Goal: Transaction & Acquisition: Purchase product/service

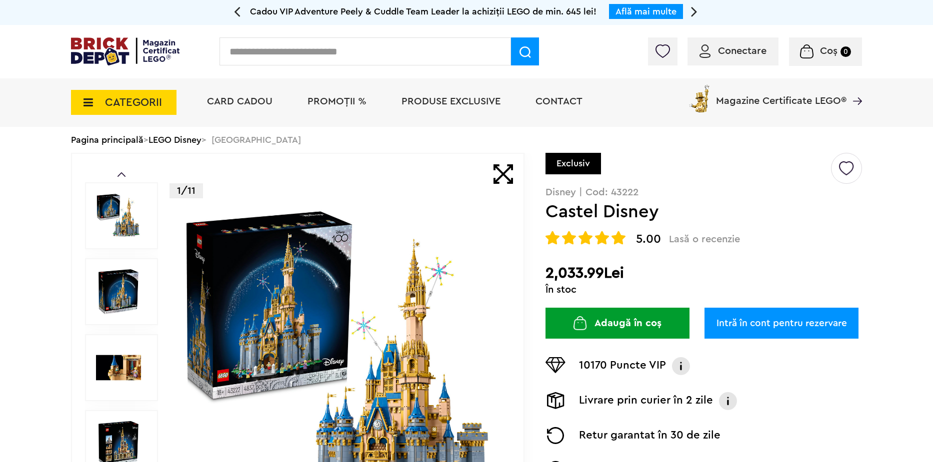
click at [113, 52] on img at bounding box center [125, 51] width 108 height 28
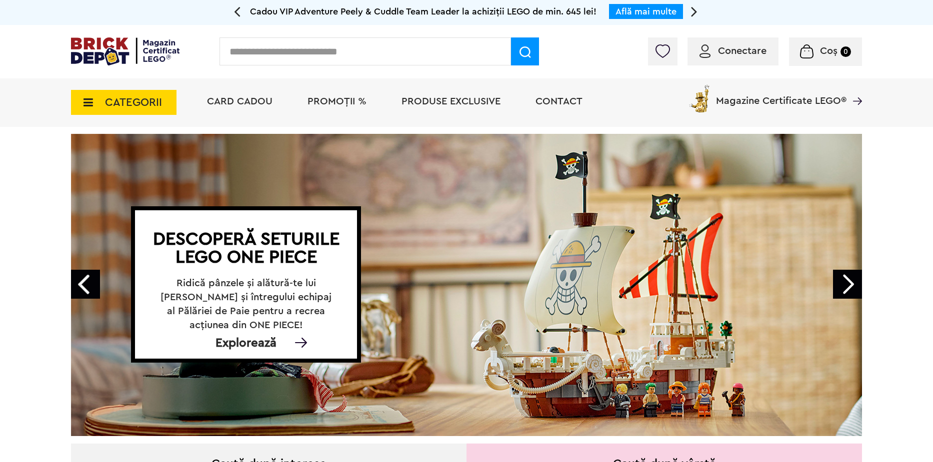
click at [354, 103] on span "PROMOȚII %" at bounding box center [336, 101] width 59 height 10
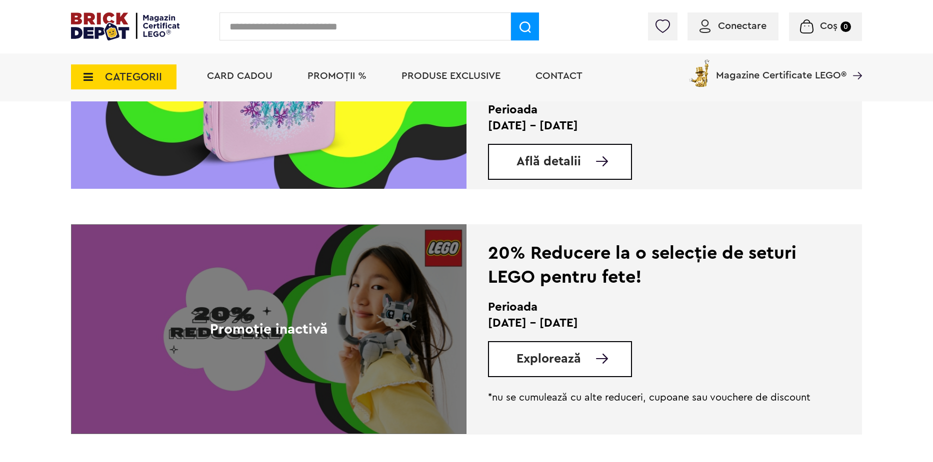
scroll to position [1000, 0]
